Goal: Navigation & Orientation: Find specific page/section

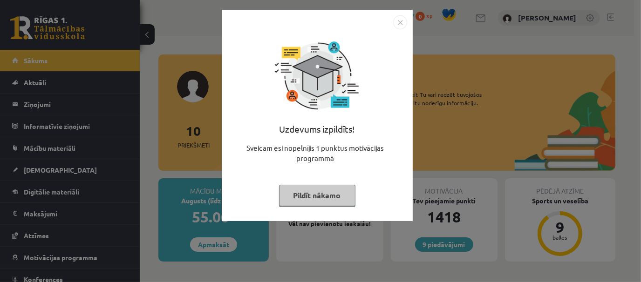
click at [319, 204] on button "Pildīt nākamo" at bounding box center [317, 195] width 76 height 21
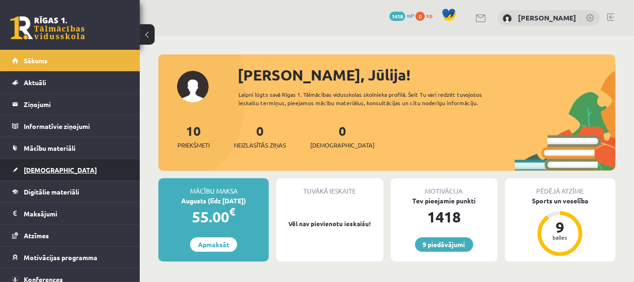
click at [94, 169] on link "[DEMOGRAPHIC_DATA]" at bounding box center [70, 169] width 116 height 21
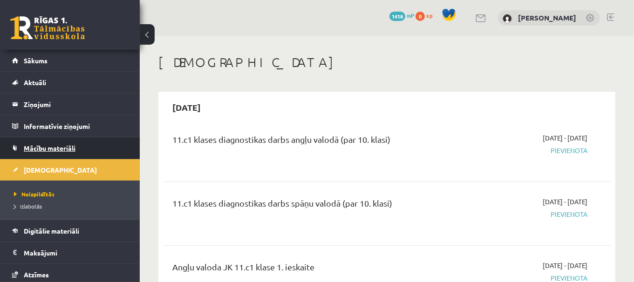
click at [87, 149] on link "Mācību materiāli" at bounding box center [70, 147] width 116 height 21
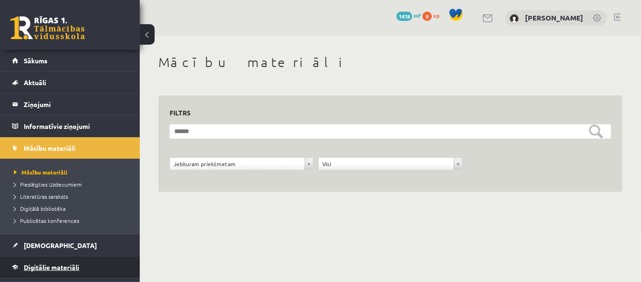
click at [69, 264] on span "Digitālie materiāli" at bounding box center [51, 267] width 55 height 8
